Goal: Check status: Check status

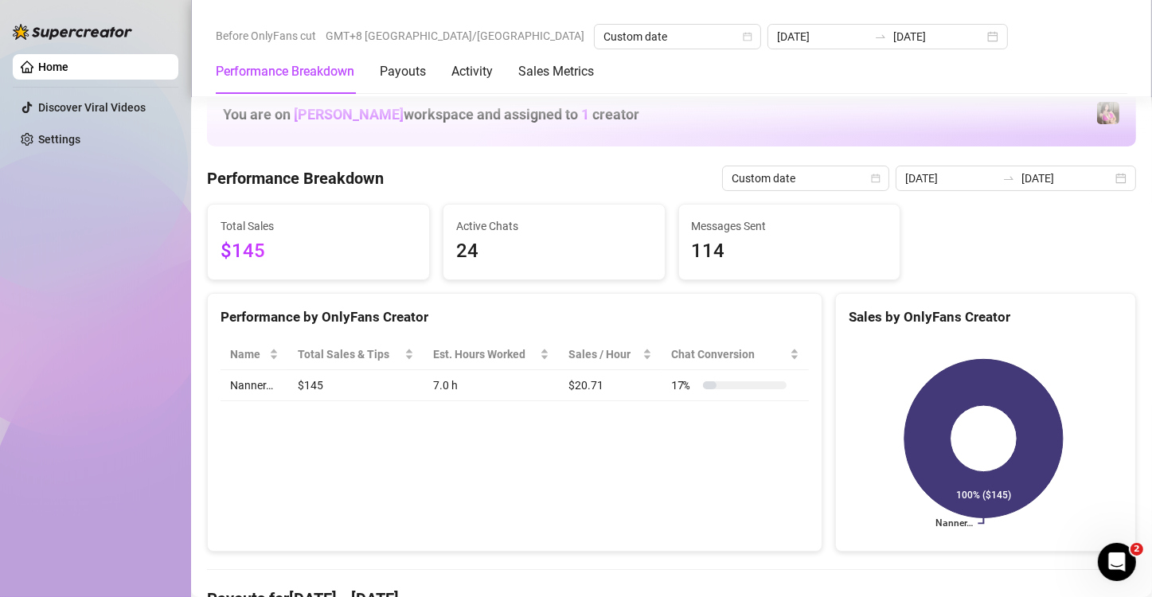
scroll to position [424, 0]
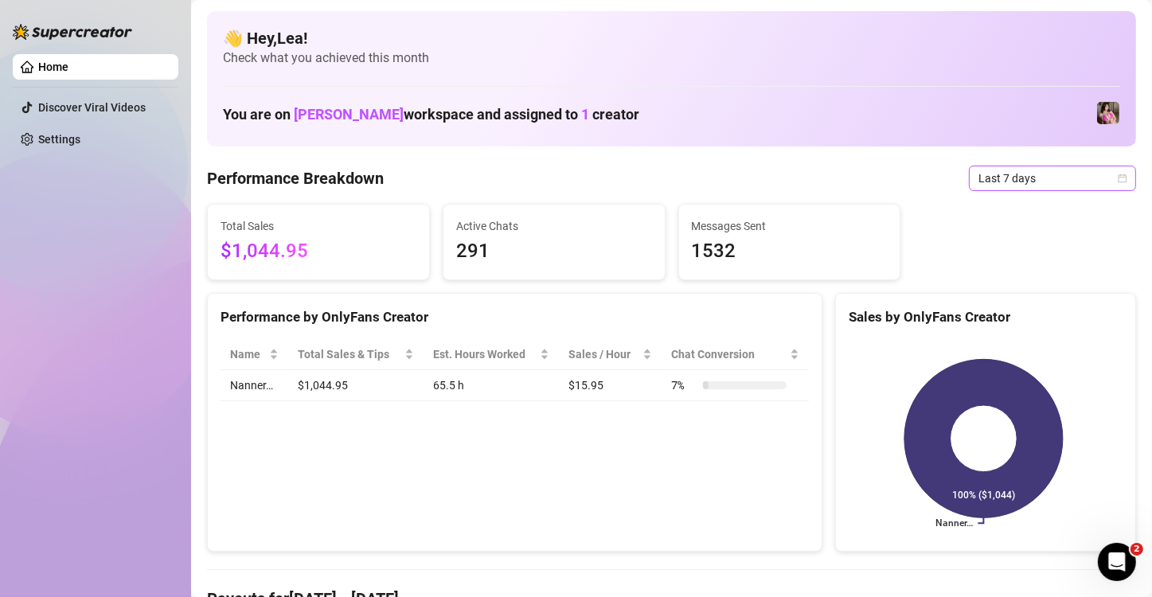
click at [1118, 179] on icon "calendar" at bounding box center [1123, 179] width 10 height 10
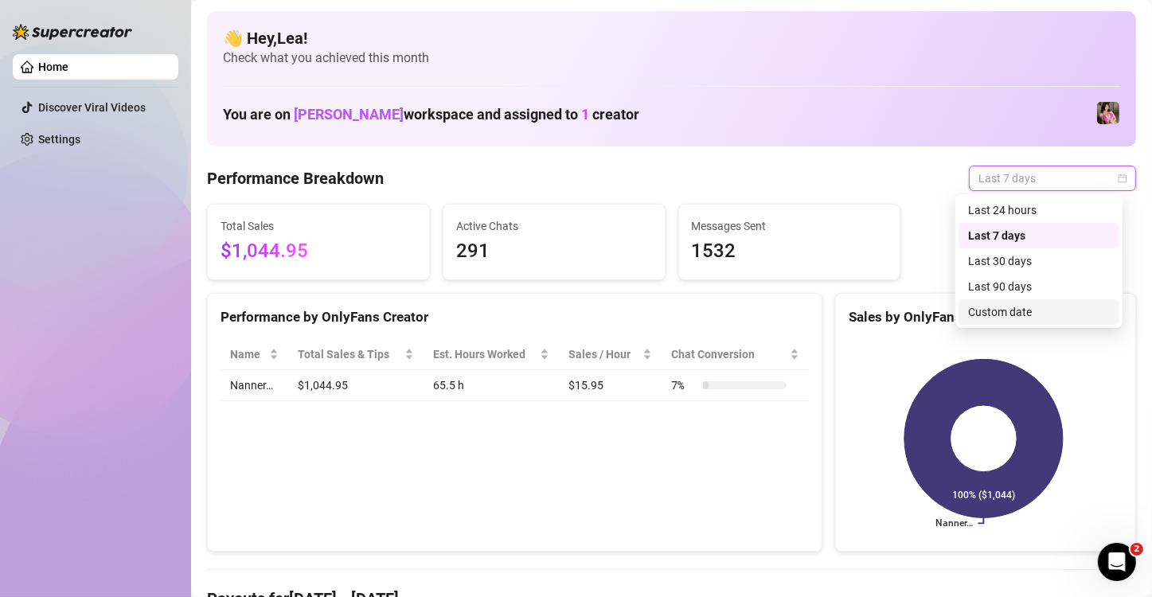
click at [1012, 316] on div "Custom date" at bounding box center [1039, 312] width 142 height 18
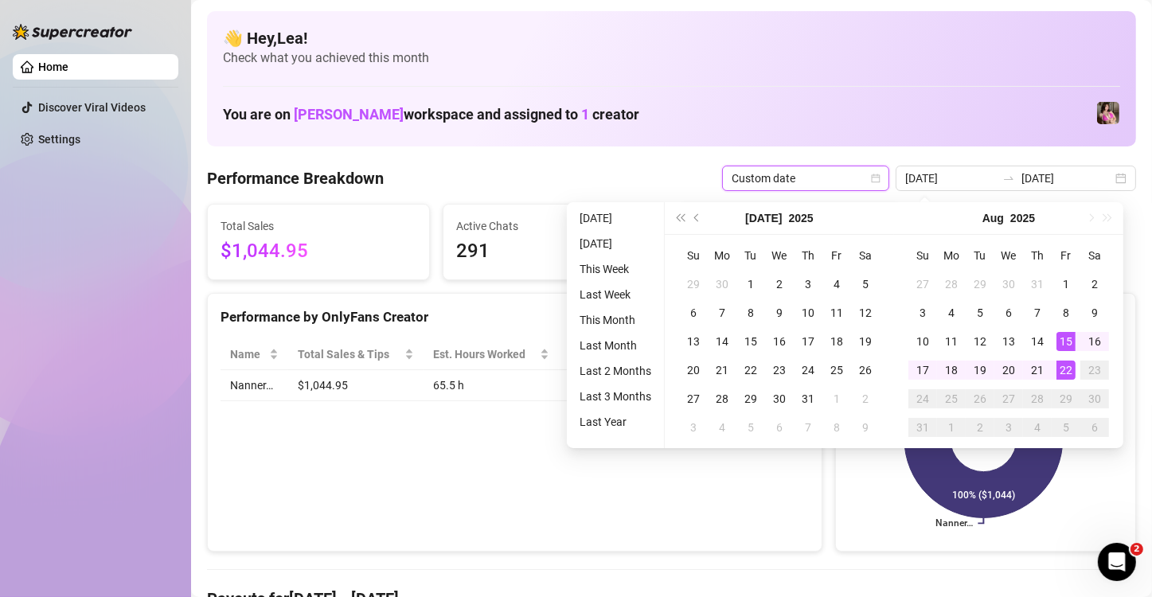
type input "2025-08-22"
click at [1068, 370] on div "22" at bounding box center [1066, 370] width 19 height 19
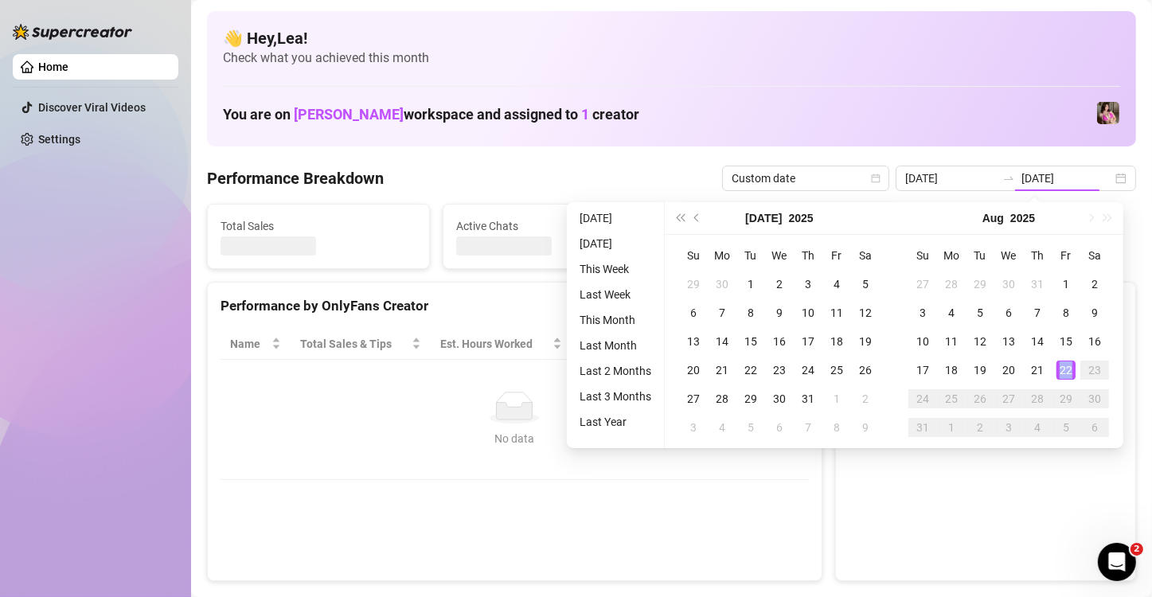
type input "2025-08-22"
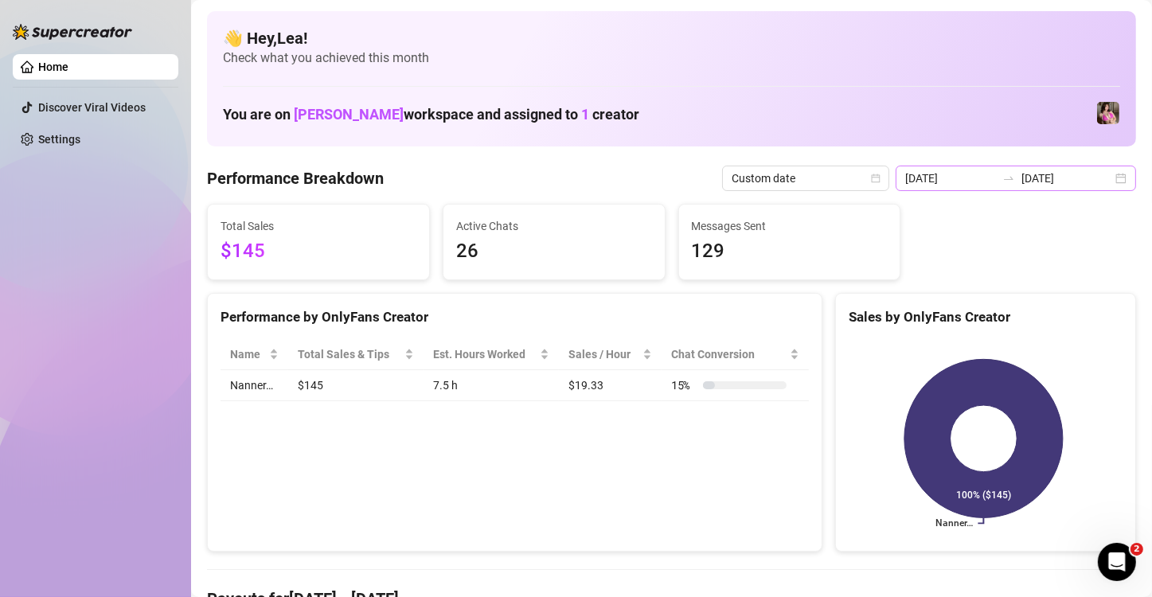
click at [1112, 172] on div "2025-08-22 2025-08-22" at bounding box center [1016, 178] width 241 height 25
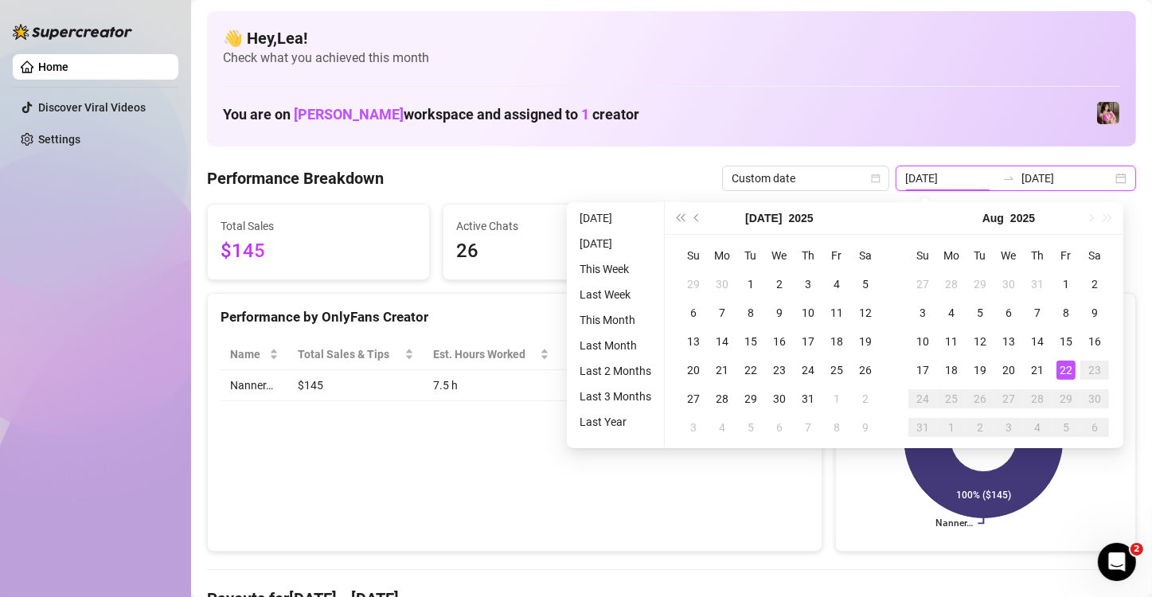
type input "2025-08-21"
type input "2025-08-22"
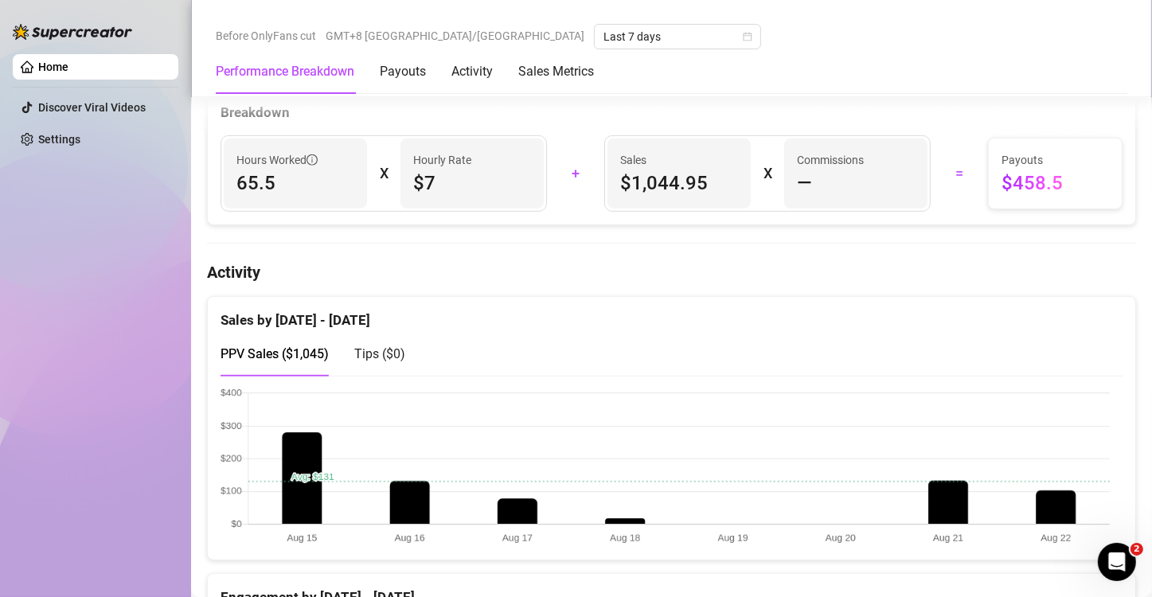
scroll to position [637, 0]
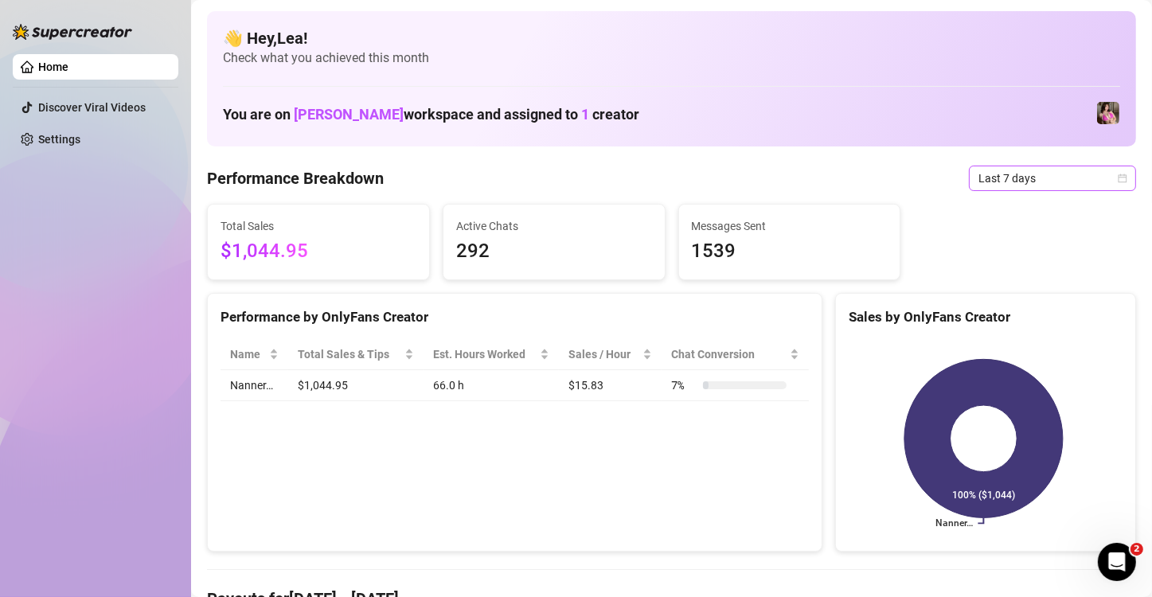
click at [1118, 178] on icon "calendar" at bounding box center [1123, 179] width 10 height 10
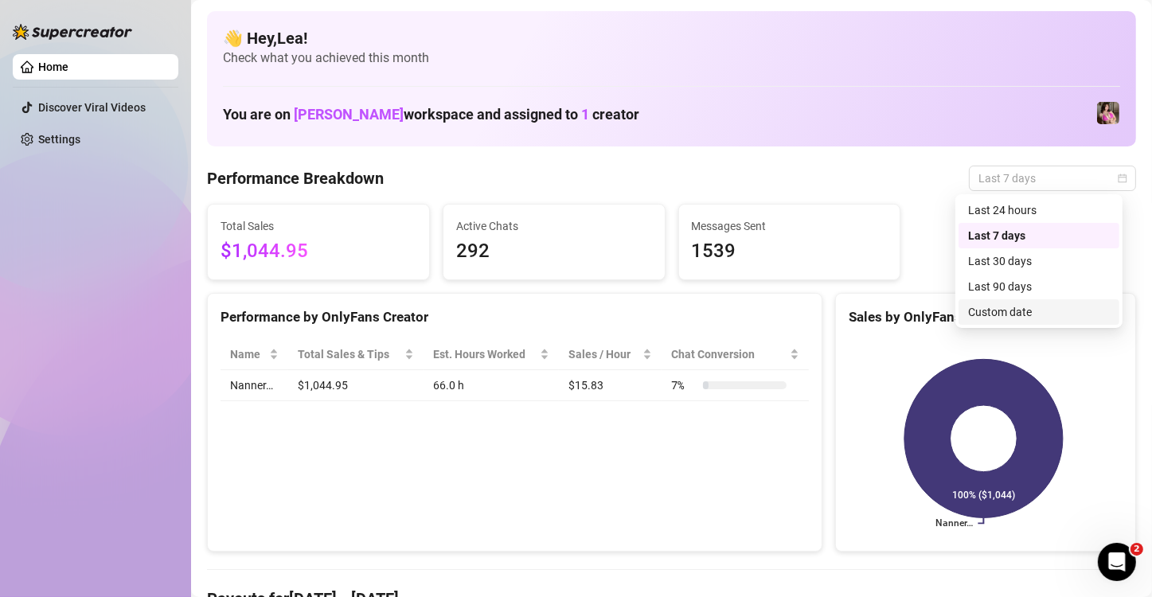
click at [996, 312] on div "Custom date" at bounding box center [1039, 312] width 142 height 18
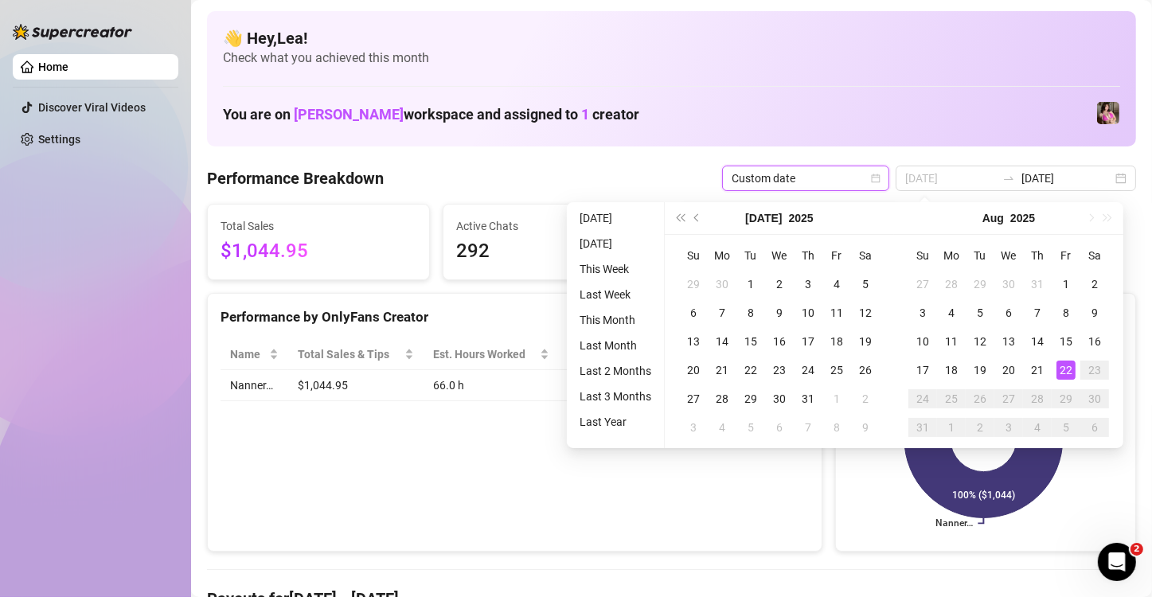
type input "[DATE]"
click at [1071, 376] on div "22" at bounding box center [1066, 370] width 19 height 19
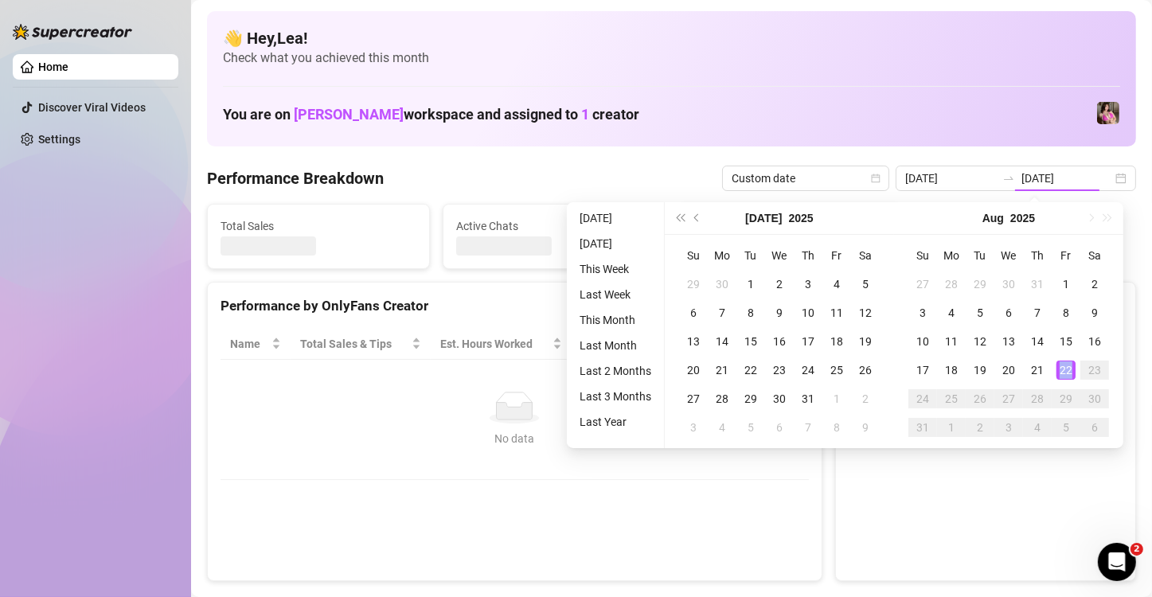
type input "[DATE]"
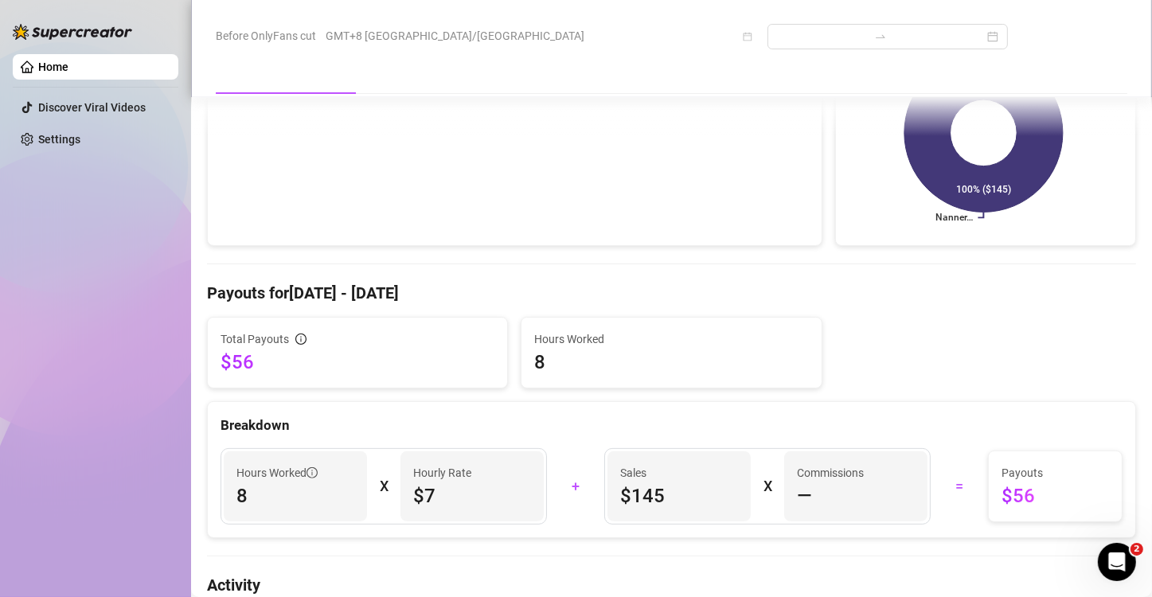
scroll to position [319, 0]
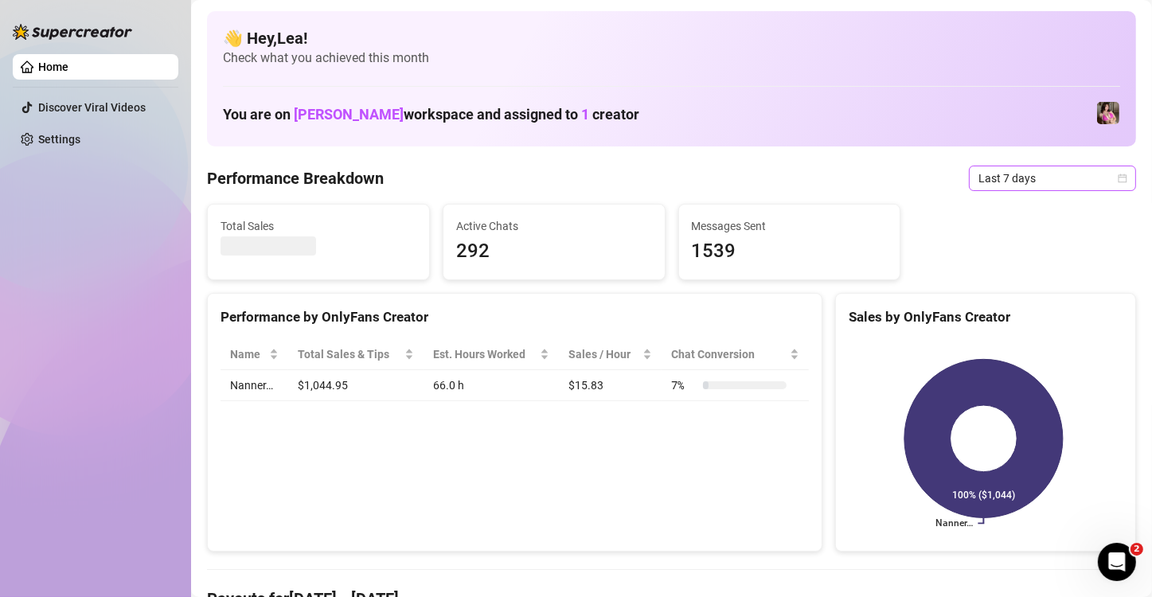
click at [1118, 176] on icon "calendar" at bounding box center [1123, 179] width 10 height 10
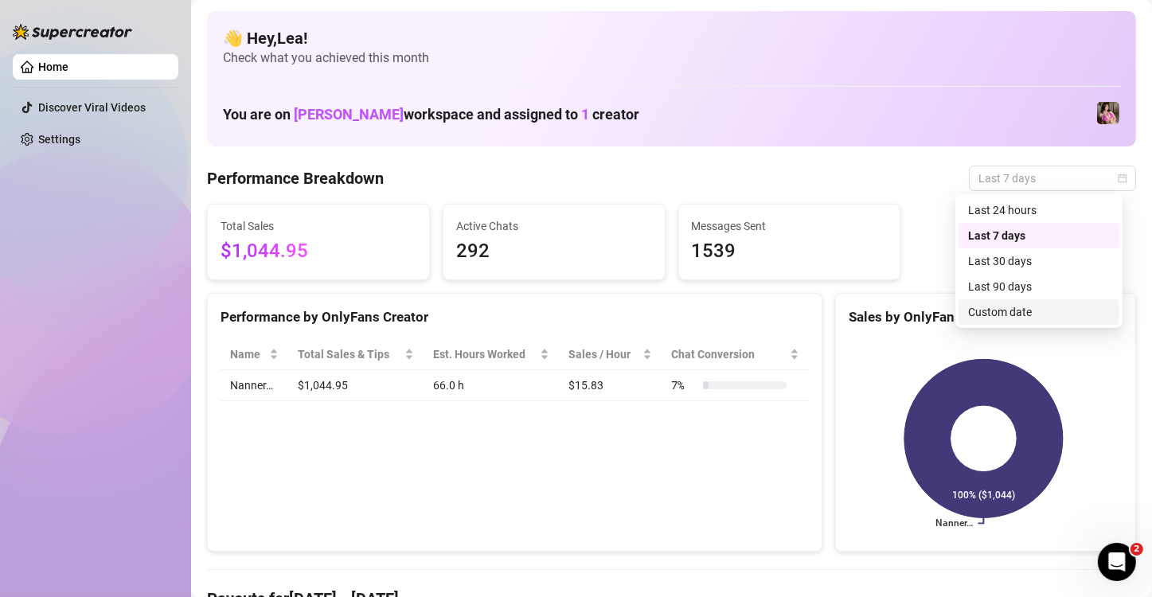
click at [1006, 311] on div "Custom date" at bounding box center [1039, 312] width 142 height 18
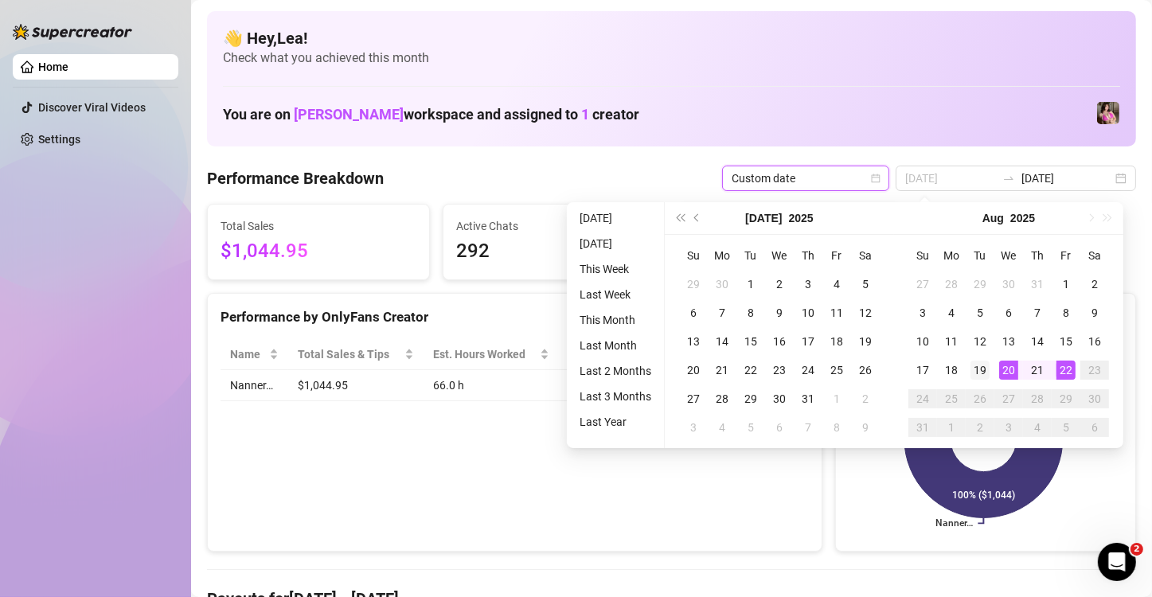
type input "[DATE]"
click at [980, 367] on div "19" at bounding box center [980, 370] width 19 height 19
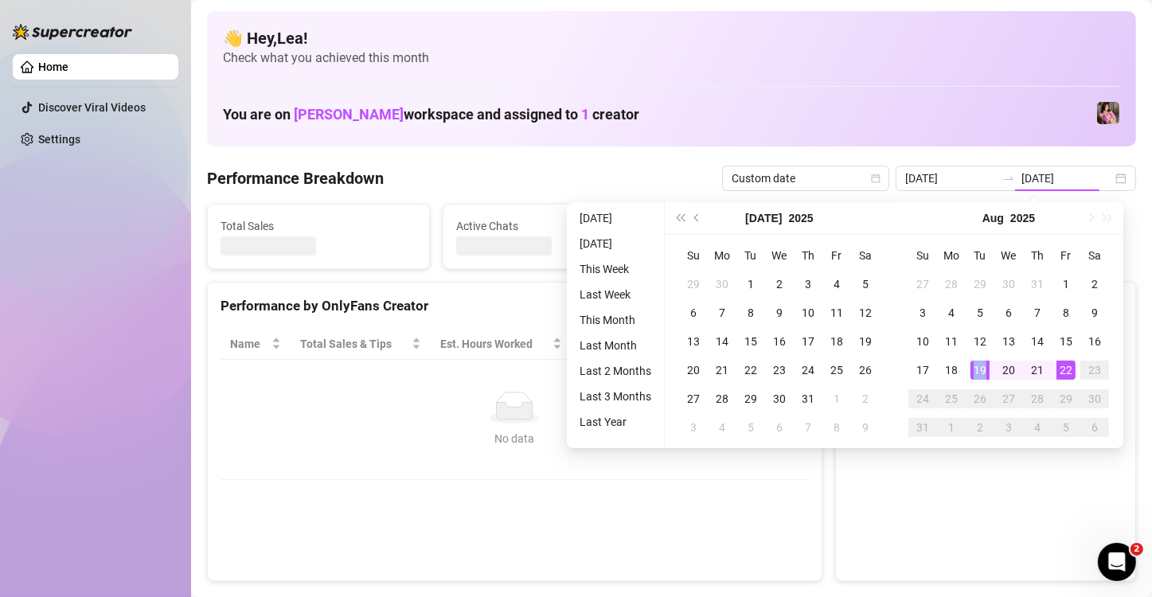
type input "2025-08-19"
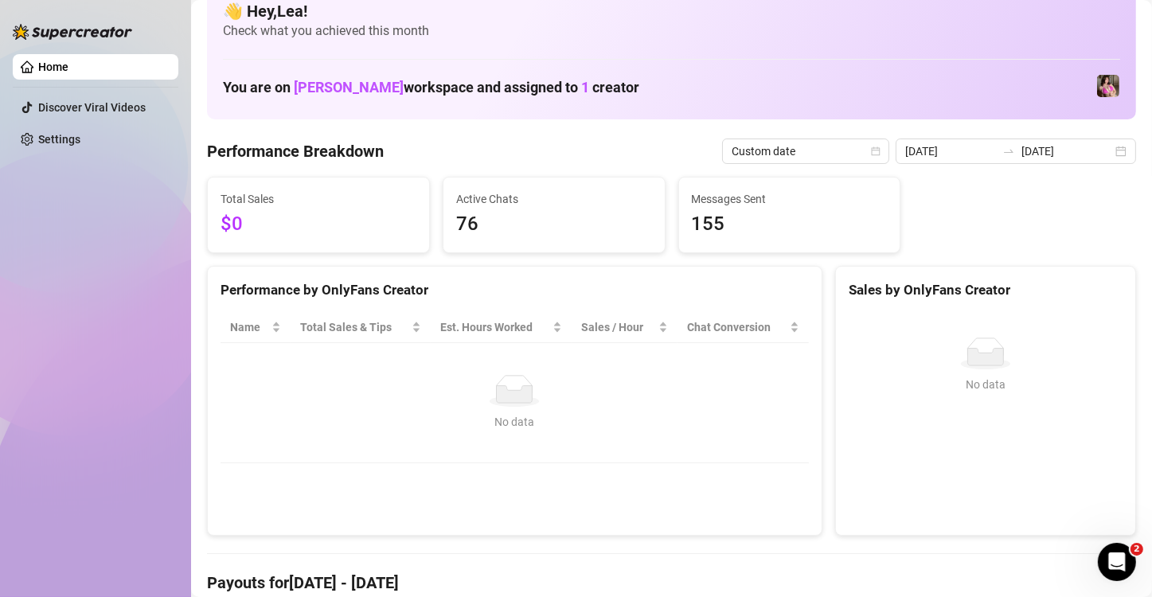
scroll to position [26, 0]
click at [1102, 153] on div "2025-08-19 2025-08-19" at bounding box center [1016, 151] width 241 height 25
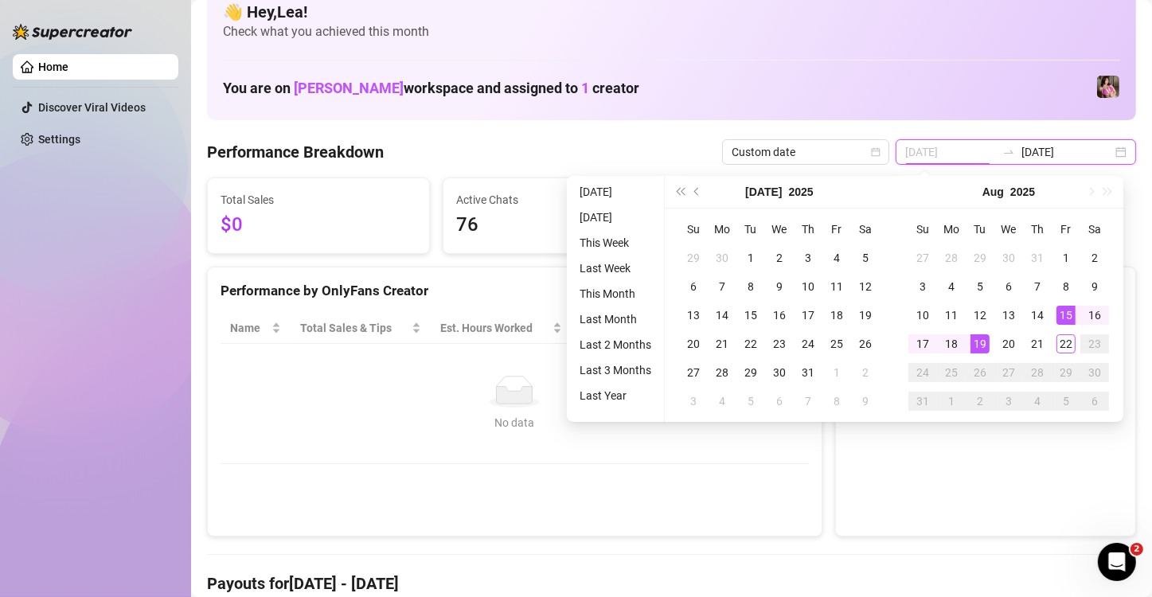
type input "2025-08-15"
click at [1062, 315] on div "15" at bounding box center [1066, 315] width 19 height 19
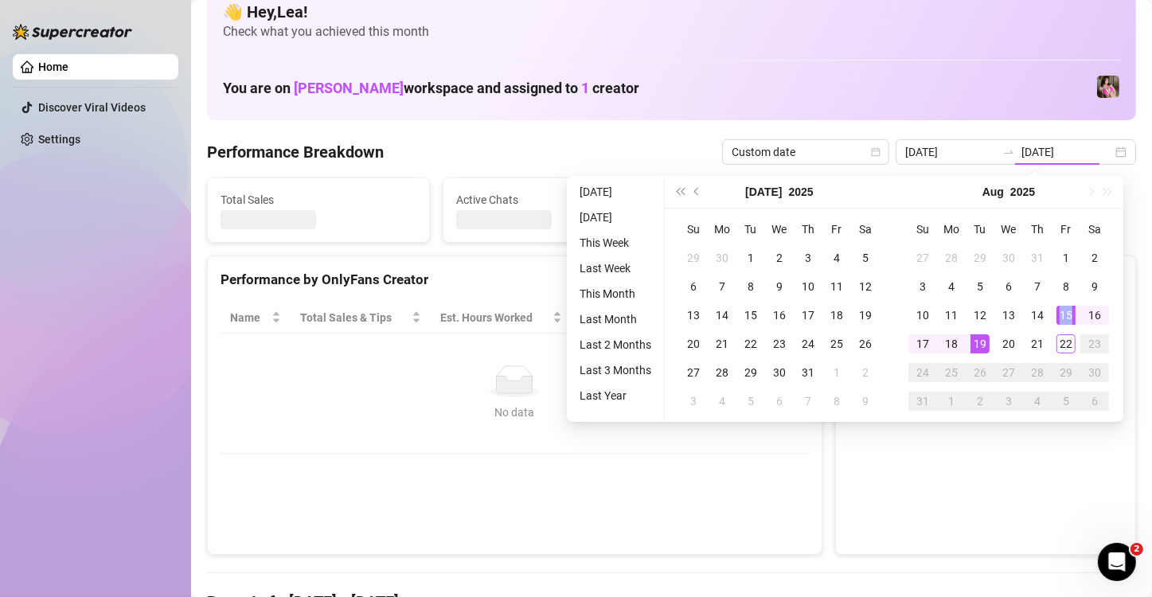
type input "2025-08-15"
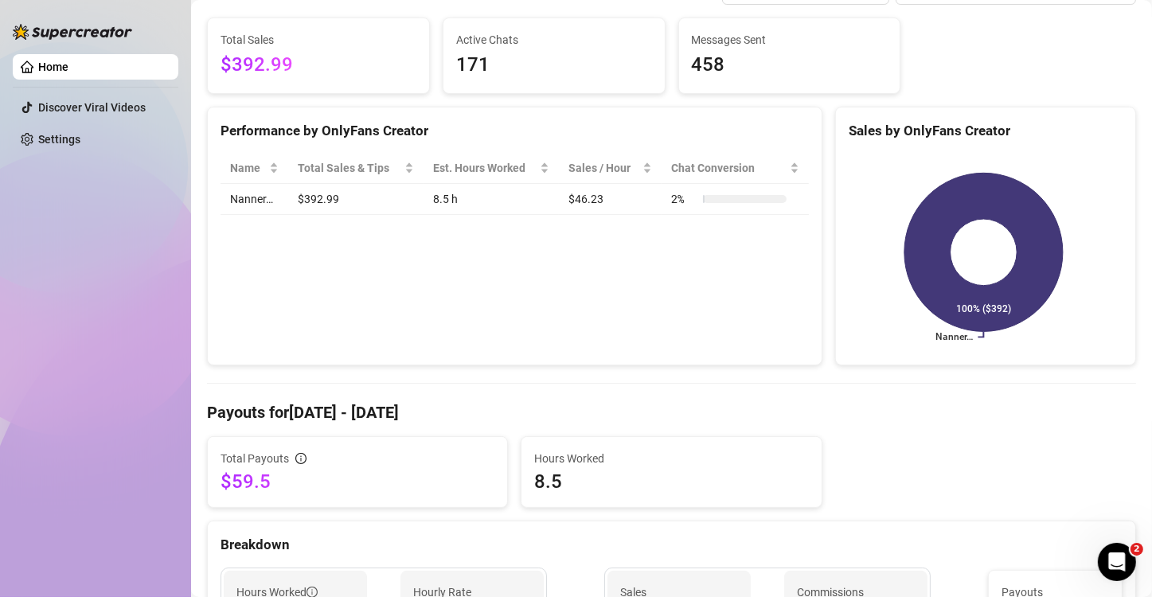
scroll to position [186, 0]
